Goal: Communication & Community: Answer question/provide support

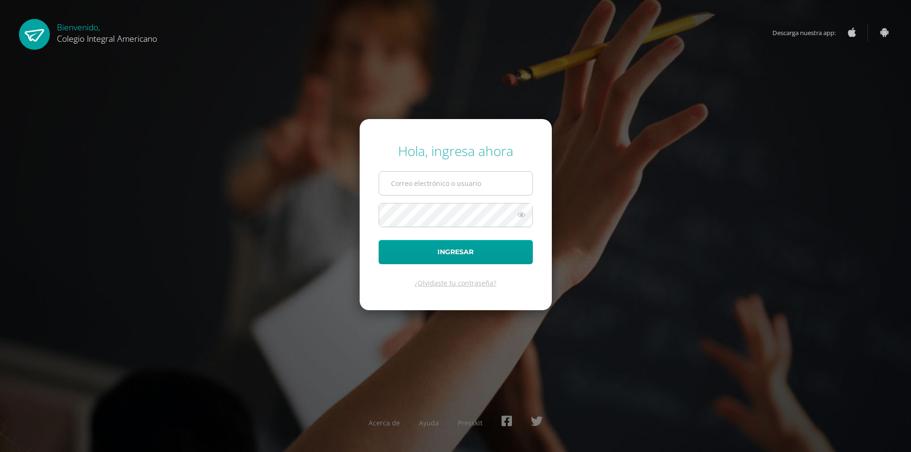
click at [407, 184] on input "text" at bounding box center [455, 183] width 153 height 23
type input "17LD16m1@CIA.edoo.io"
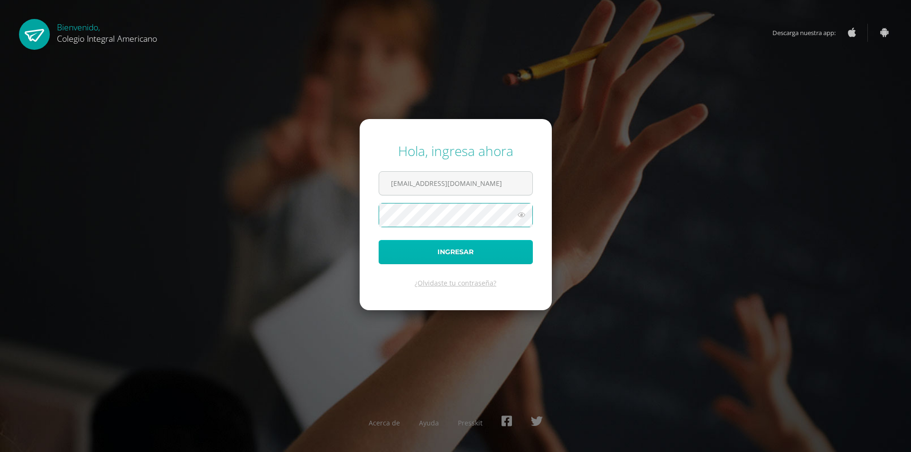
click at [400, 250] on button "Ingresar" at bounding box center [456, 252] width 154 height 24
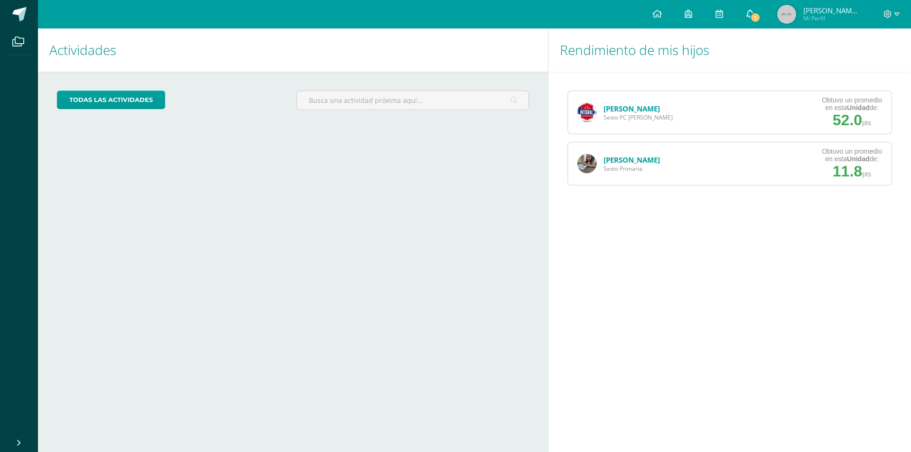
click at [761, 15] on span "1" at bounding box center [755, 17] width 10 height 10
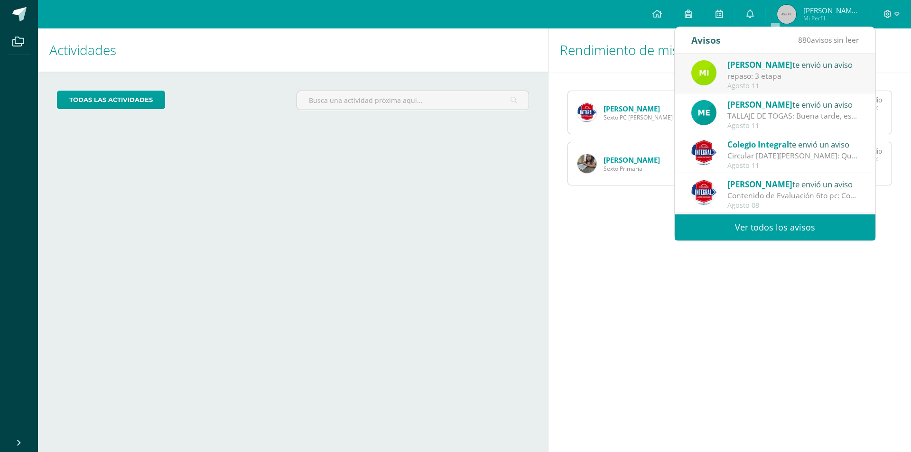
click at [749, 158] on div "Circular [DATE][PERSON_NAME]: Querida comunidad educativa, te trasladamos este …" at bounding box center [793, 155] width 132 height 11
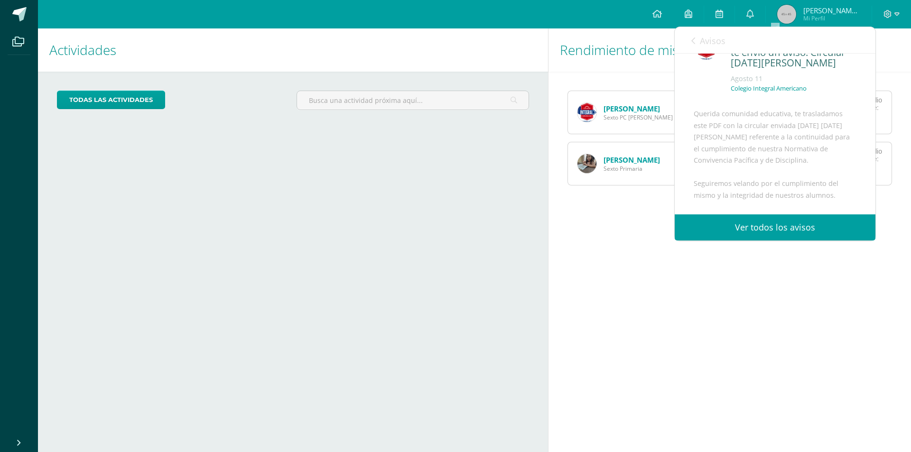
scroll to position [47, 0]
click at [691, 41] on div "Avisos 880 avisos sin leer Avisos" at bounding box center [775, 40] width 201 height 27
click at [692, 41] on icon at bounding box center [693, 41] width 4 height 8
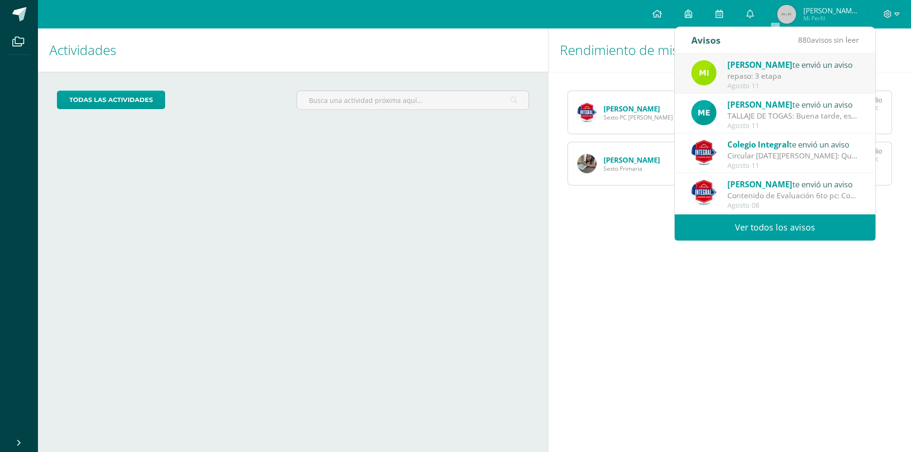
click at [771, 75] on div "repaso: 3 etapa" at bounding box center [793, 76] width 132 height 11
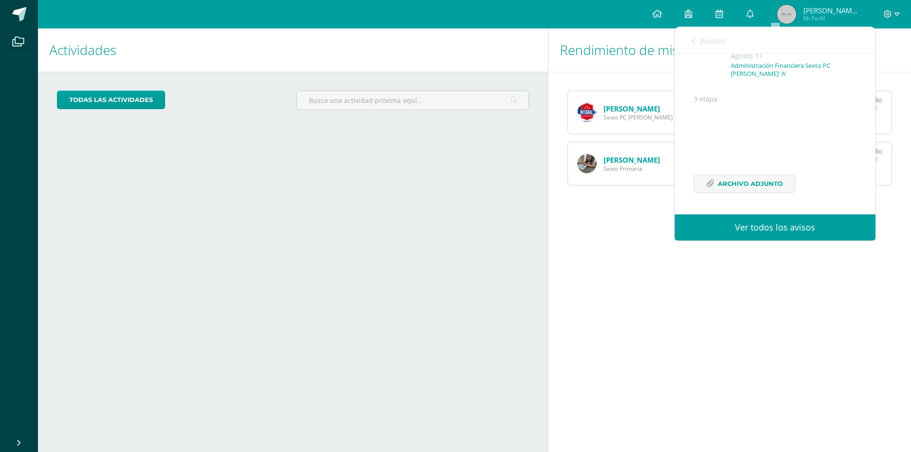
scroll to position [19, 0]
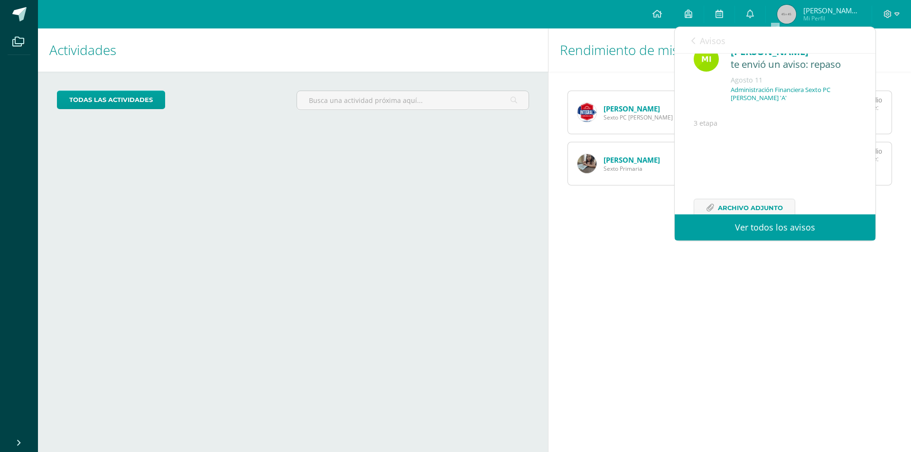
click at [688, 41] on div "Avisos 879 avisos sin leer Avisos" at bounding box center [775, 40] width 201 height 27
click at [695, 40] on icon at bounding box center [693, 41] width 4 height 8
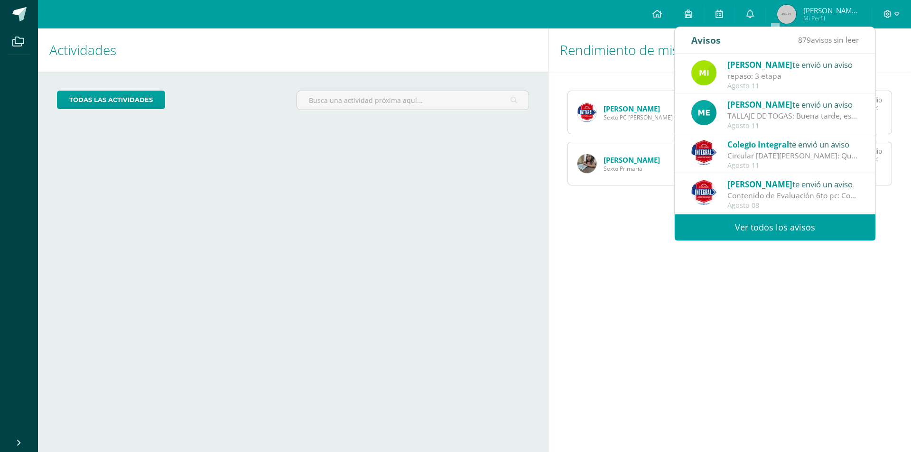
click at [761, 113] on div "TALLAJE DE TOGAS: Buena tarde, estimados padres de familia, es un gusto saludar…" at bounding box center [793, 116] width 132 height 11
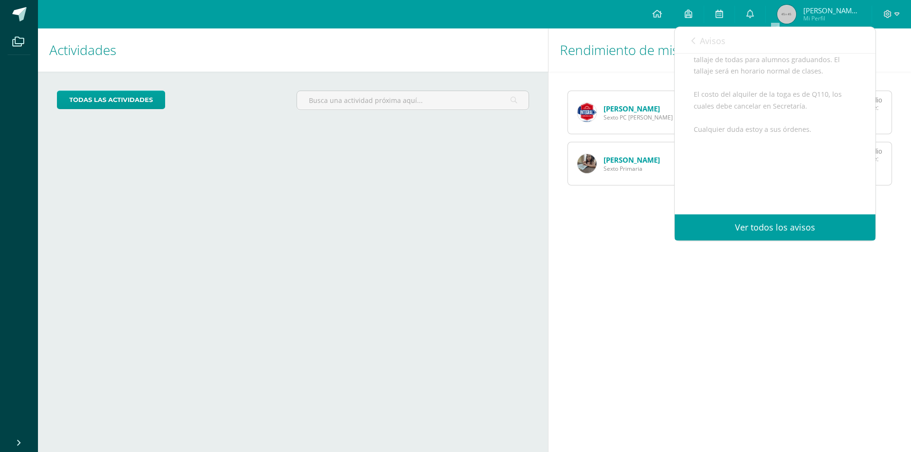
scroll to position [178, 0]
click at [696, 38] on link "Avisos" at bounding box center [708, 40] width 34 height 27
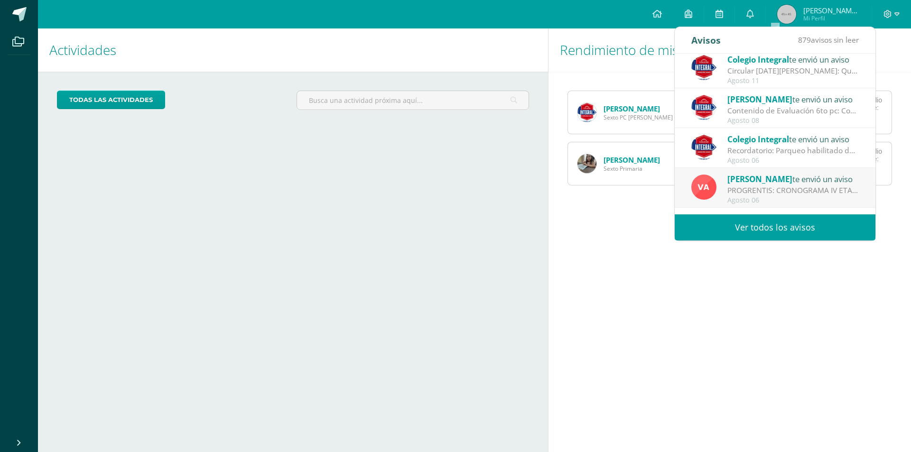
scroll to position [95, 0]
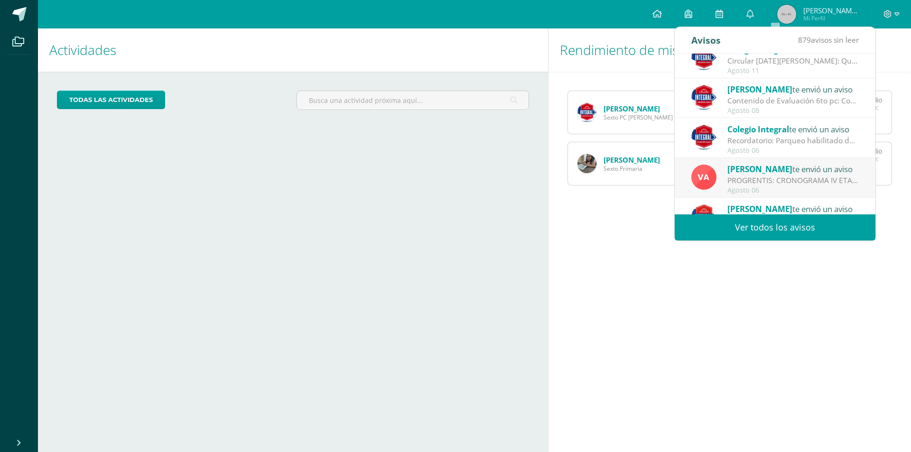
click at [759, 137] on div "Recordatorio: Parqueo habilitado durante la feria de negocios para 3° y 4° prim…" at bounding box center [793, 140] width 132 height 11
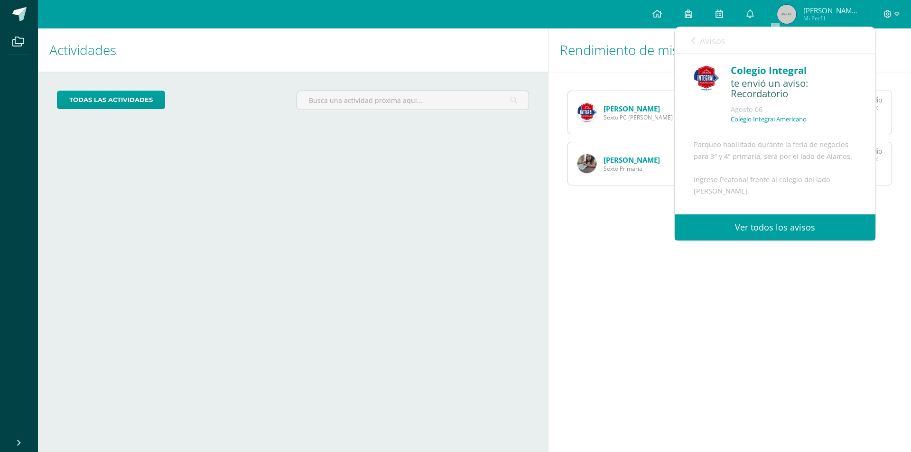
scroll to position [157, 0]
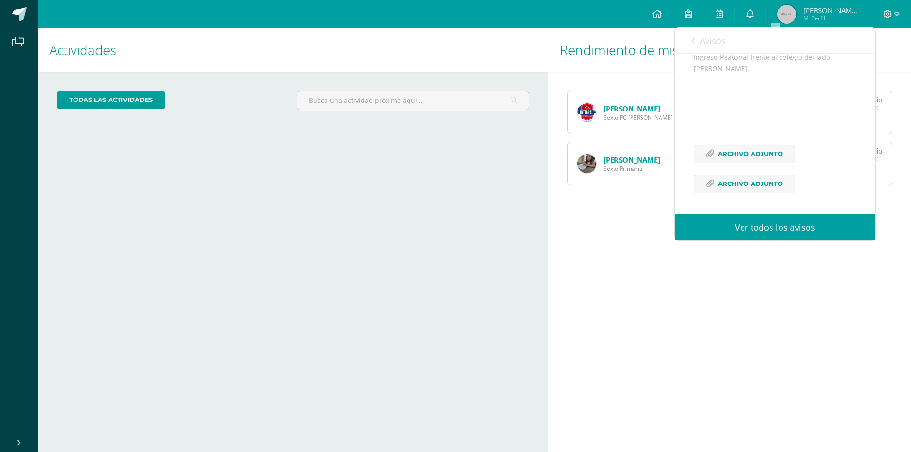
click at [695, 41] on icon at bounding box center [693, 41] width 4 height 8
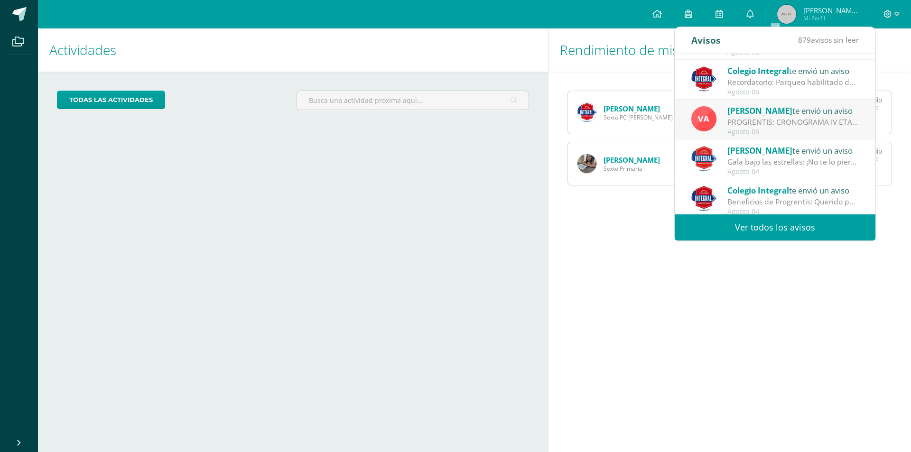
scroll to position [158, 0]
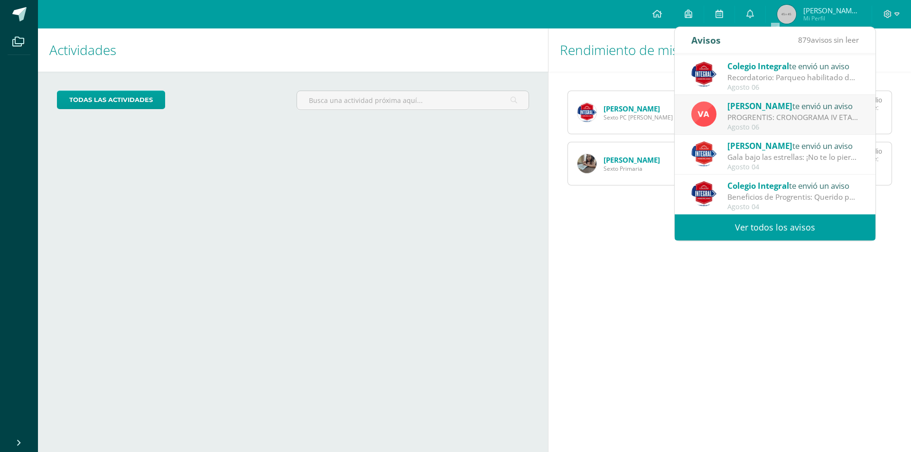
click at [763, 121] on div "PROGRENTIS: CRONOGRAMA IV ETAPA" at bounding box center [793, 117] width 132 height 11
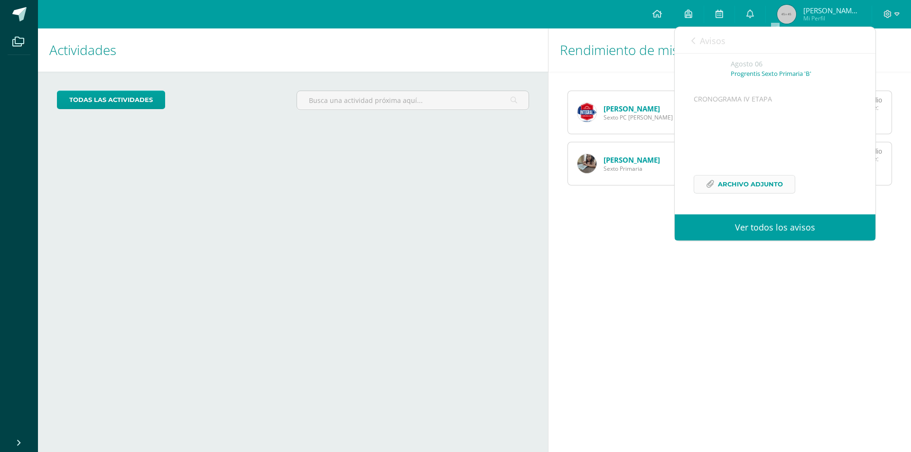
click at [742, 181] on span "Archivo Adjunto" at bounding box center [750, 185] width 65 height 18
click at [592, 240] on div "Rendimiento de mis hijos Marcos Muñoz Sexto PC Perito Contador Obtuvo un promed…" at bounding box center [731, 240] width 367 height 424
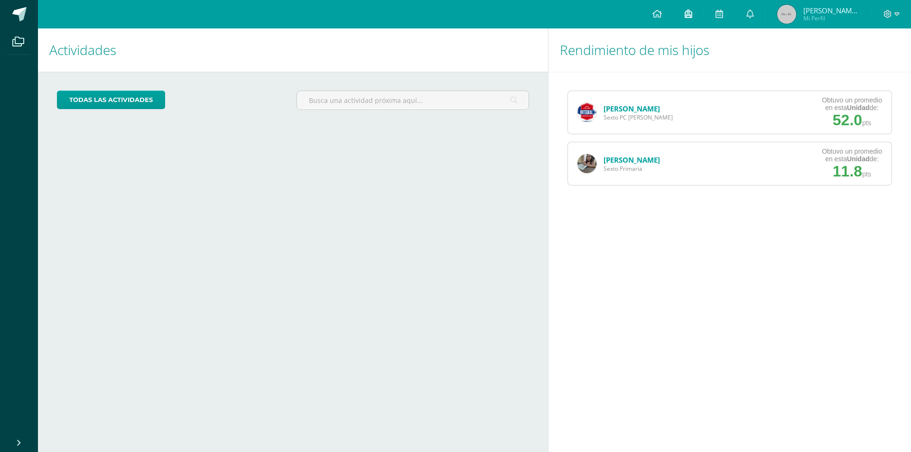
click at [692, 15] on icon at bounding box center [689, 13] width 8 height 9
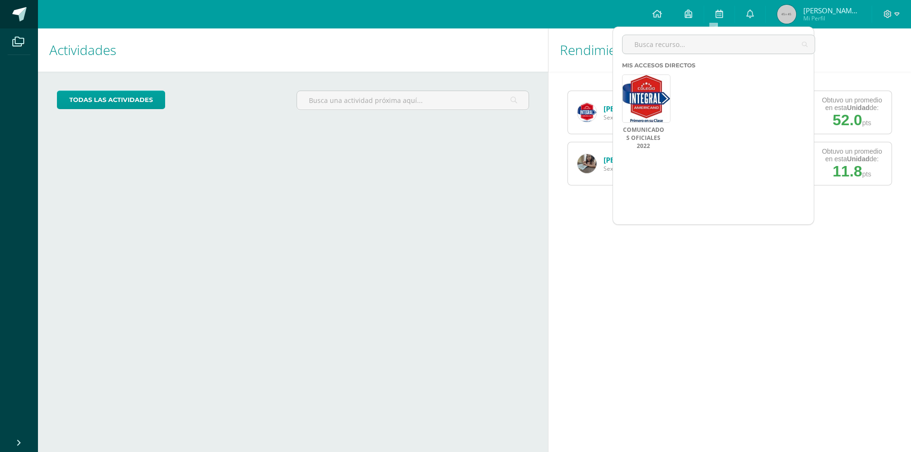
click at [16, 13] on span at bounding box center [19, 14] width 14 height 14
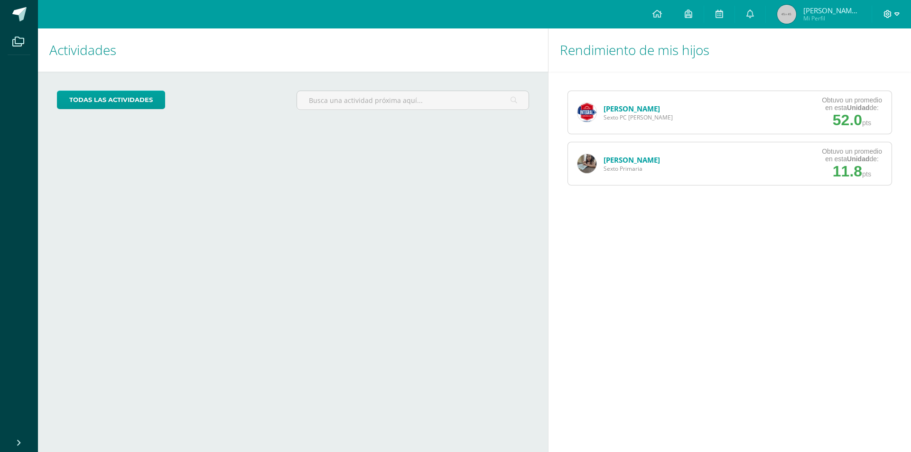
click at [898, 14] on icon at bounding box center [897, 13] width 5 height 3
click at [673, 19] on link at bounding box center [657, 14] width 32 height 28
click at [662, 15] on icon at bounding box center [657, 13] width 9 height 9
click at [662, 14] on icon at bounding box center [657, 13] width 9 height 9
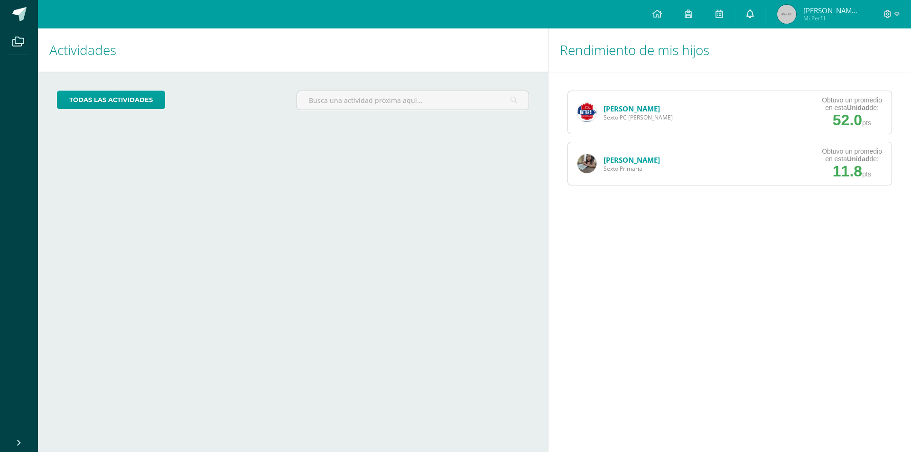
click at [754, 18] on span at bounding box center [750, 14] width 8 height 10
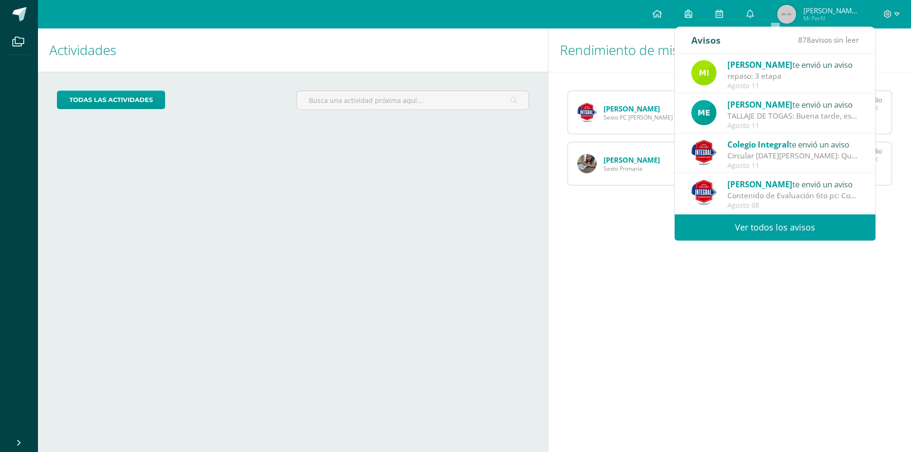
click at [843, 17] on span "Mi Perfil" at bounding box center [831, 18] width 57 height 8
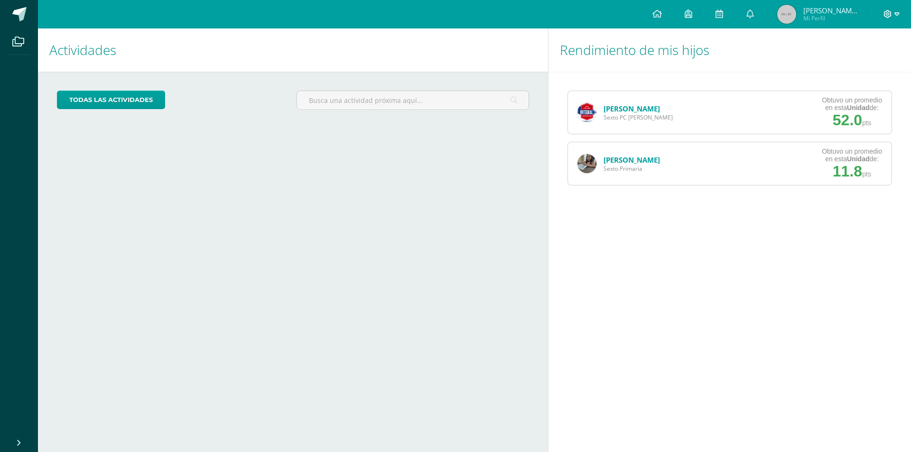
click at [895, 11] on icon at bounding box center [897, 14] width 5 height 9
click at [872, 65] on span "Cerrar sesión" at bounding box center [867, 64] width 43 height 9
